Goal: Answer question/provide support

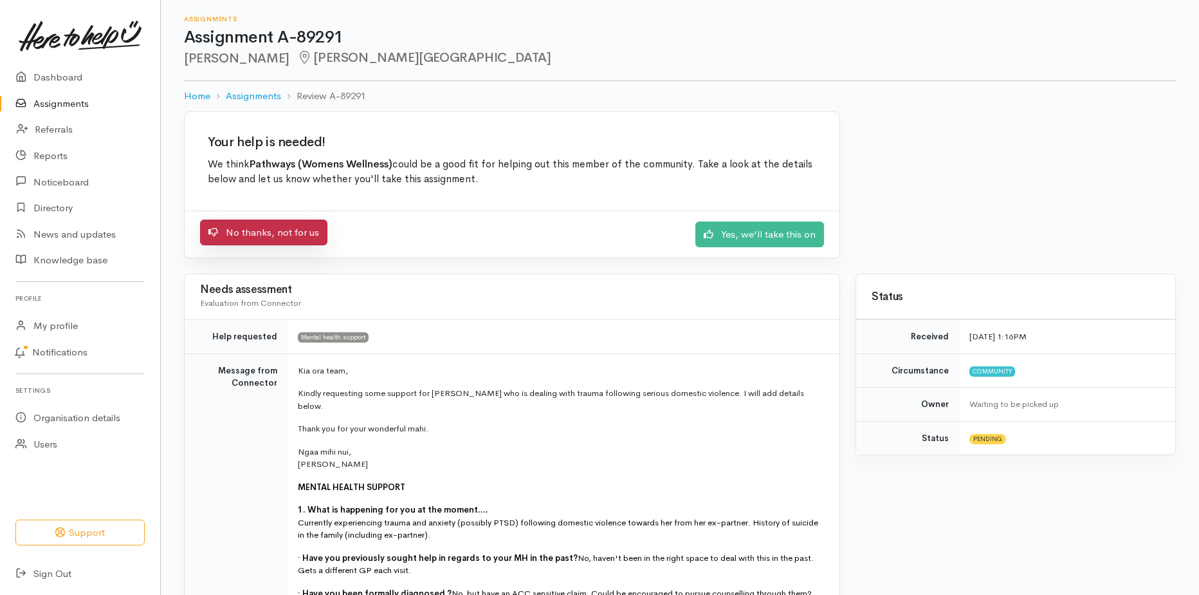
click at [297, 230] on link "No thanks, not for us" at bounding box center [263, 232] width 127 height 26
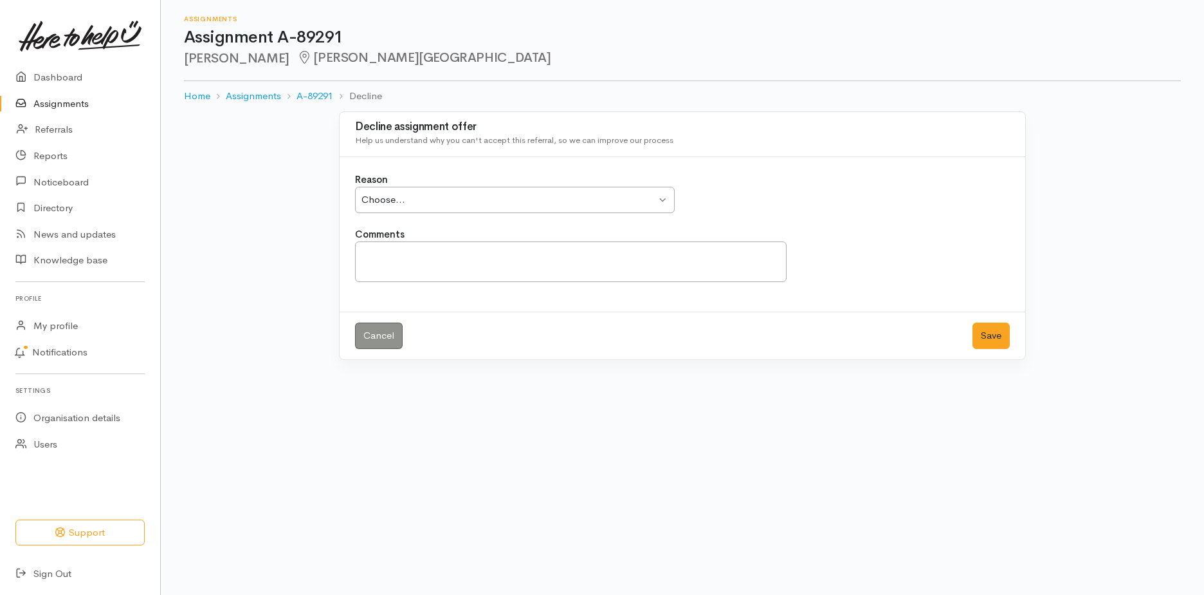
click at [400, 197] on div "Choose..." at bounding box center [509, 199] width 295 height 15
click at [432, 259] on textarea "Comments" at bounding box center [571, 261] width 432 height 41
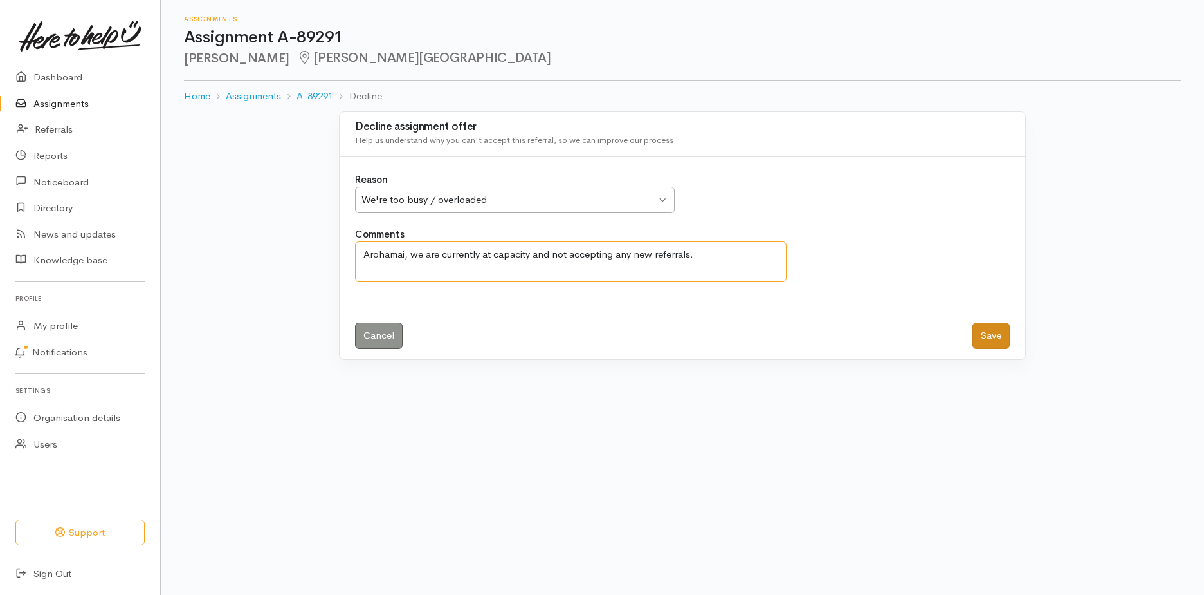
type textarea "Arohamai, we are currently at capacity and not accepting any new referrals."
click at [995, 333] on button "Save" at bounding box center [991, 335] width 37 height 26
